Goal: Transaction & Acquisition: Obtain resource

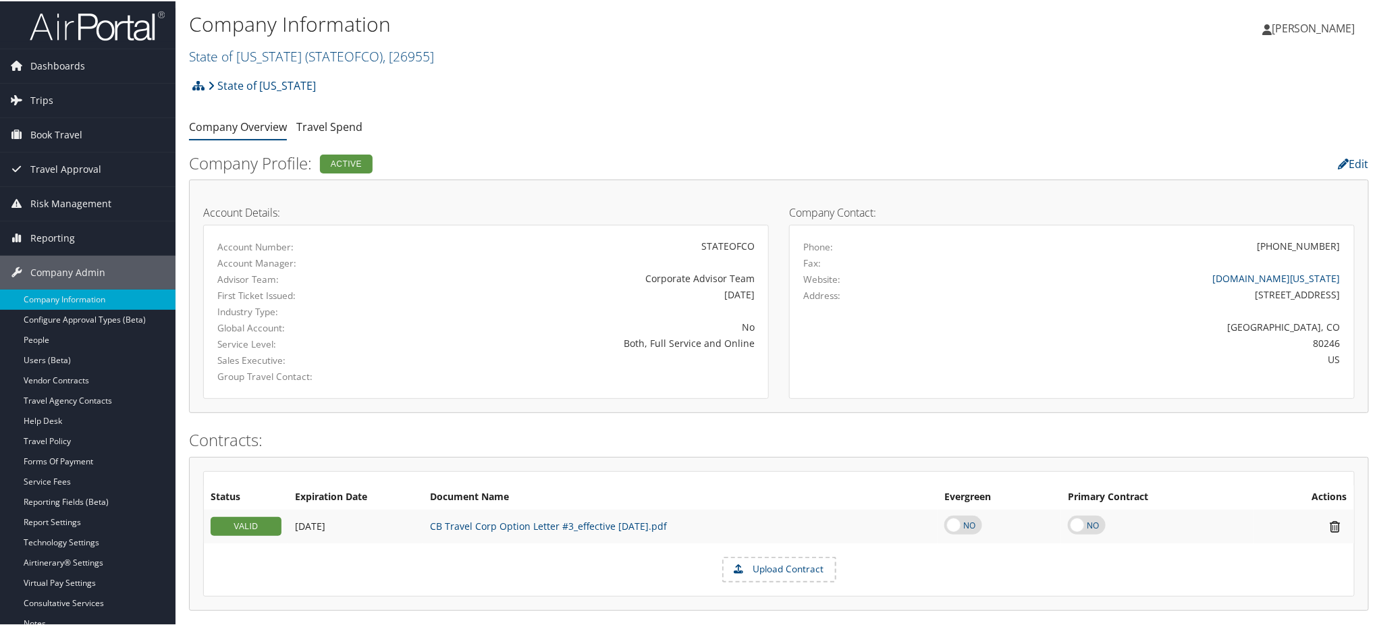
click at [128, 30] on img at bounding box center [97, 25] width 135 height 32
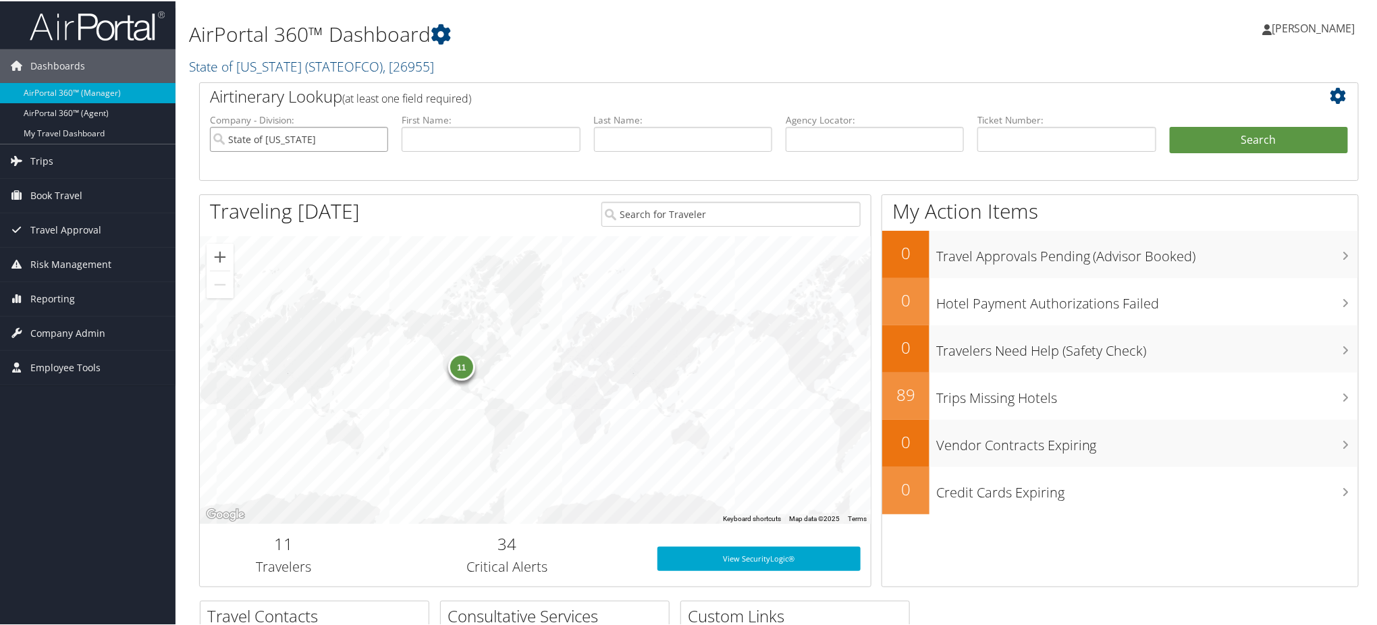
click at [378, 139] on input "State of [US_STATE]" at bounding box center [299, 138] width 178 height 25
click at [835, 145] on input "text" at bounding box center [875, 138] width 178 height 25
paste input "D9NQXF"
type input "D9NQXF"
click at [1227, 143] on button "Search" at bounding box center [1259, 139] width 178 height 27
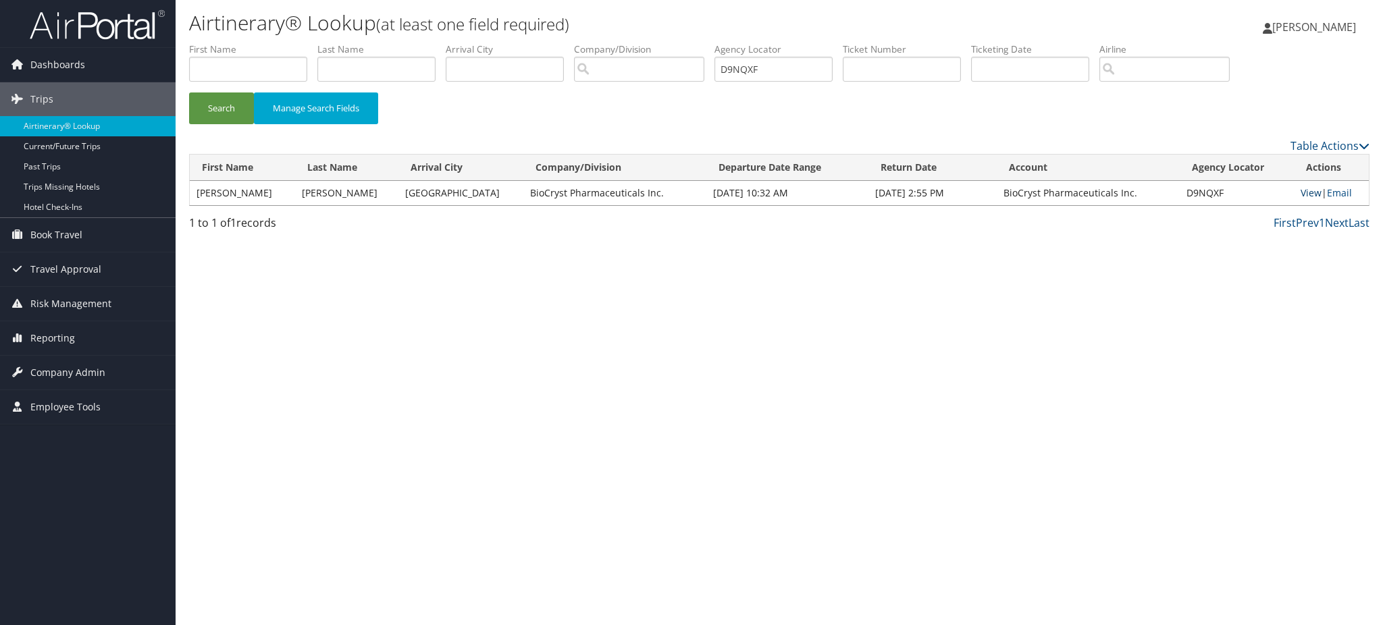
click at [1301, 190] on link "View" at bounding box center [1310, 192] width 21 height 13
drag, startPoint x: 775, startPoint y: 77, endPoint x: 652, endPoint y: 74, distance: 122.9
click at [652, 43] on ul "First Name Last Name Departure City Arrival City Company/Division Airport/City …" at bounding box center [779, 43] width 1180 height 0
paste input "B0J1P"
type input "DB0J1P"
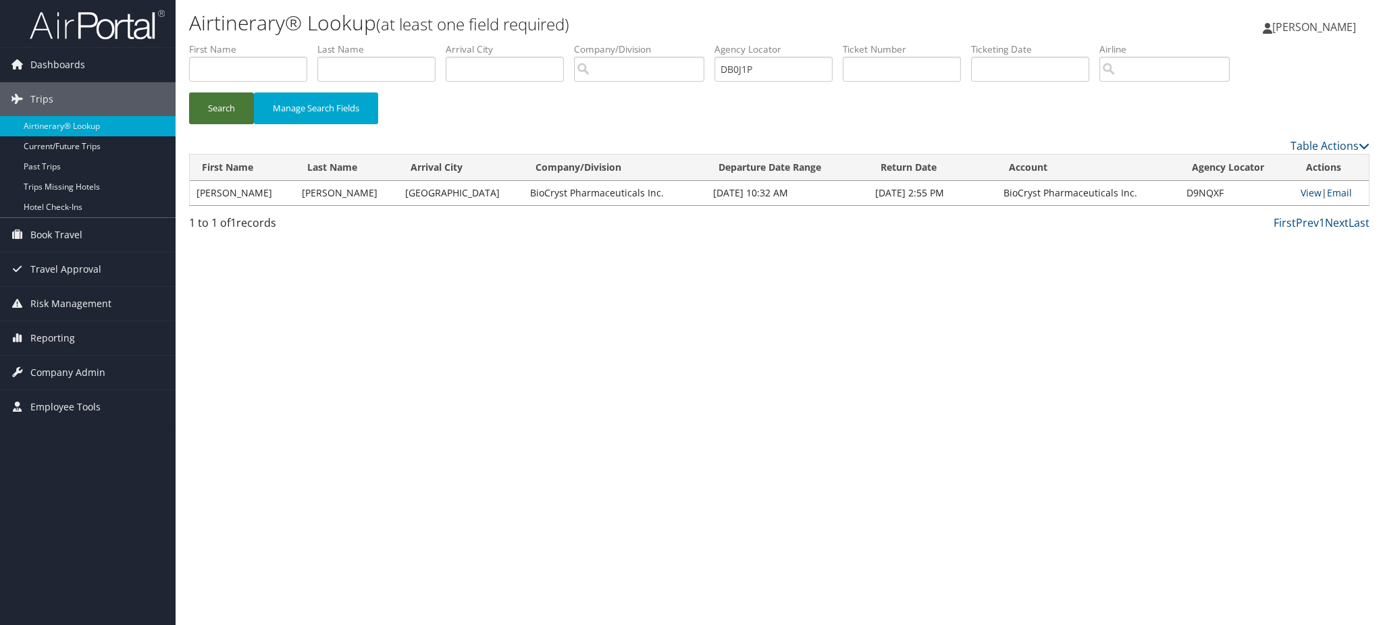
click at [211, 109] on button "Search" at bounding box center [221, 108] width 65 height 32
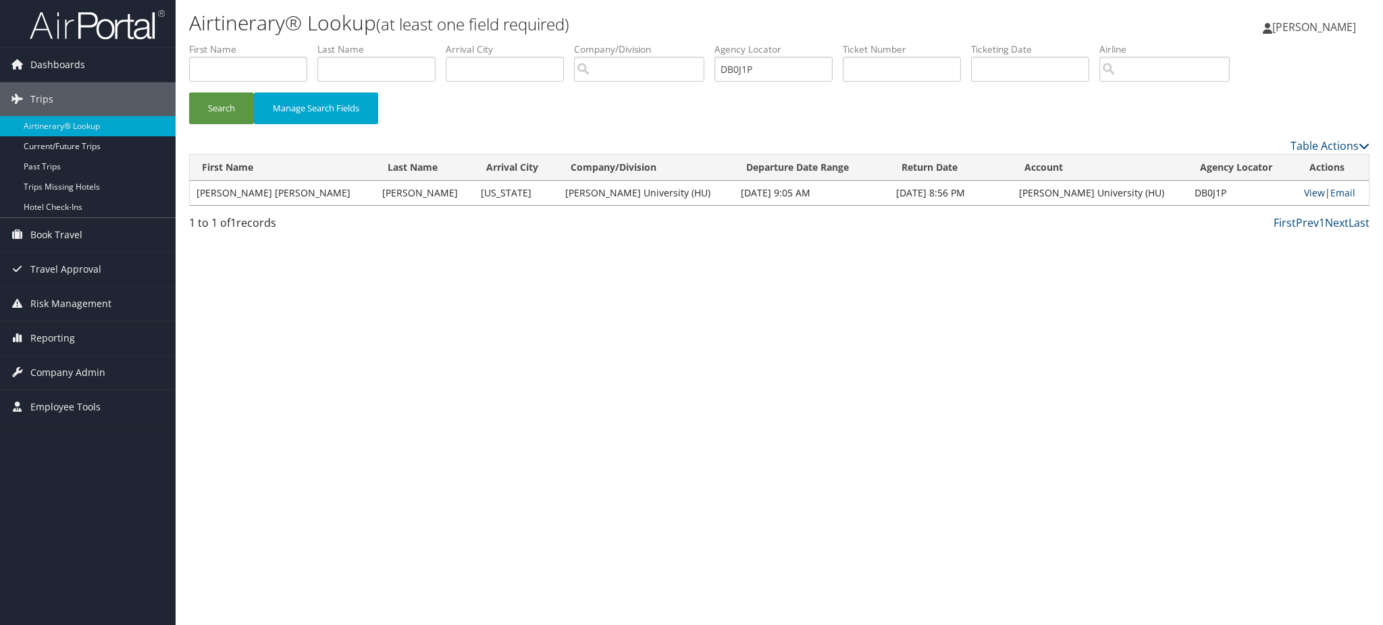
click at [1304, 192] on link "View" at bounding box center [1314, 192] width 21 height 13
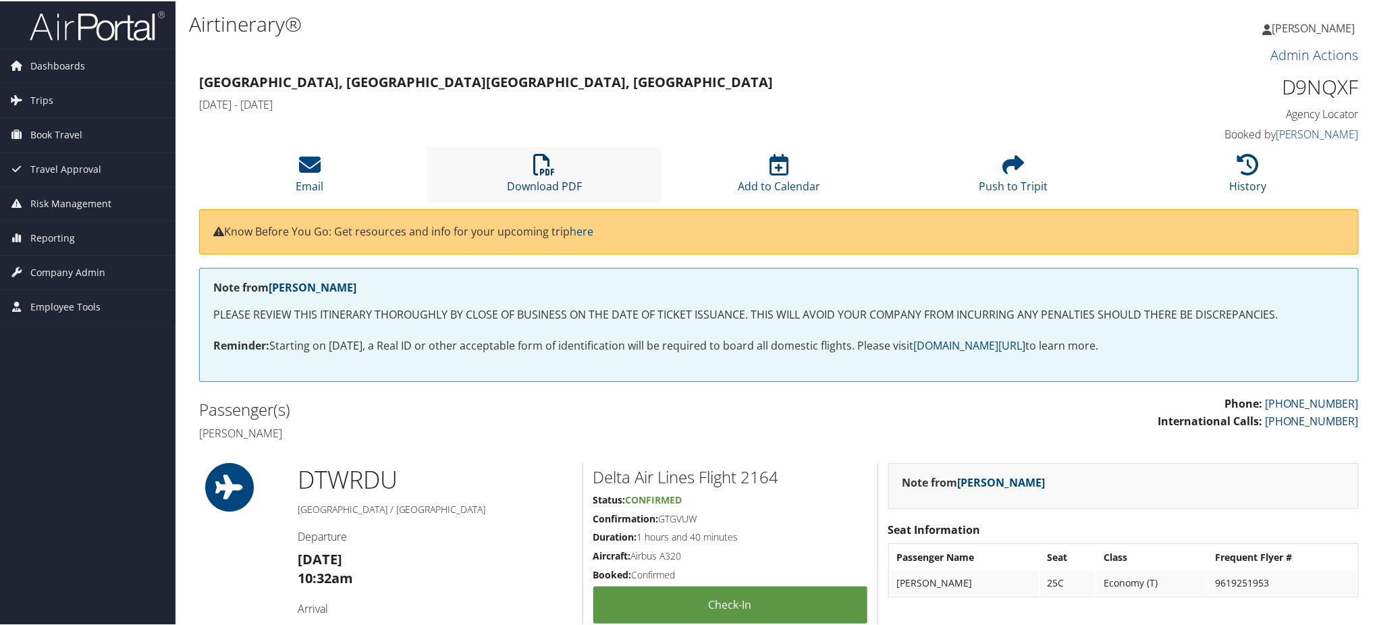
click at [530, 180] on link "Download PDF" at bounding box center [544, 176] width 75 height 32
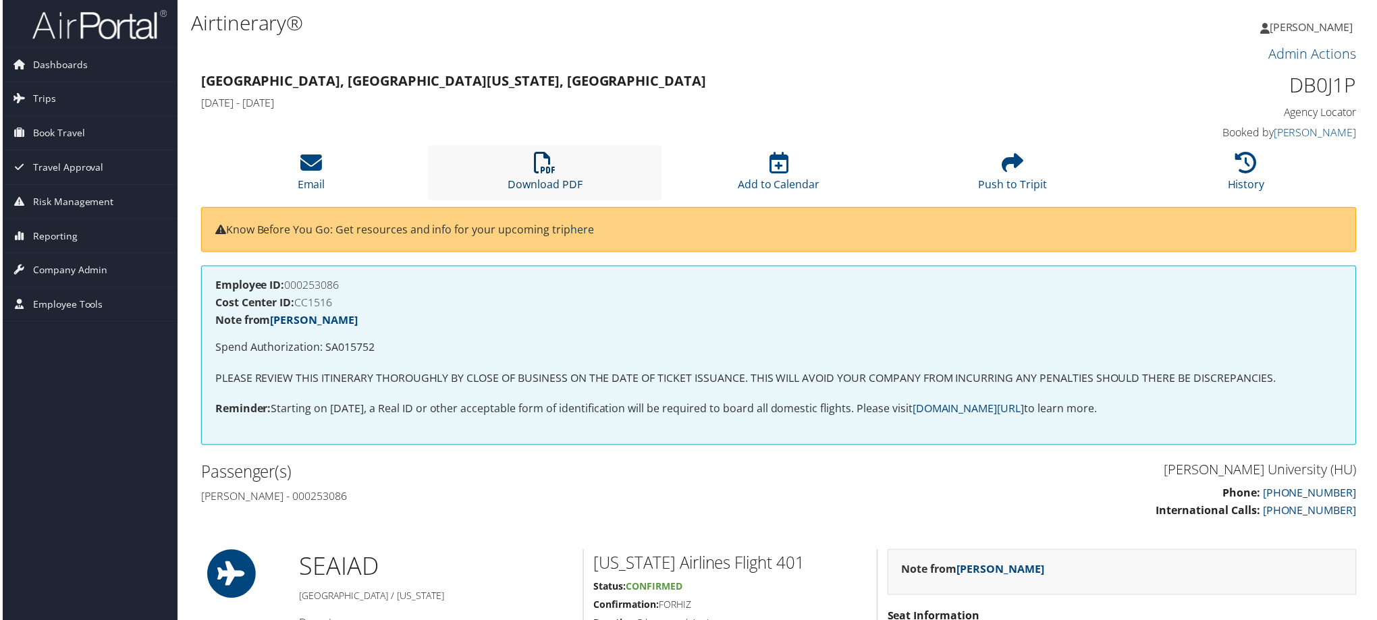
click at [545, 178] on link "Download PDF" at bounding box center [544, 176] width 75 height 32
